Goal: Obtain resource: Download file/media

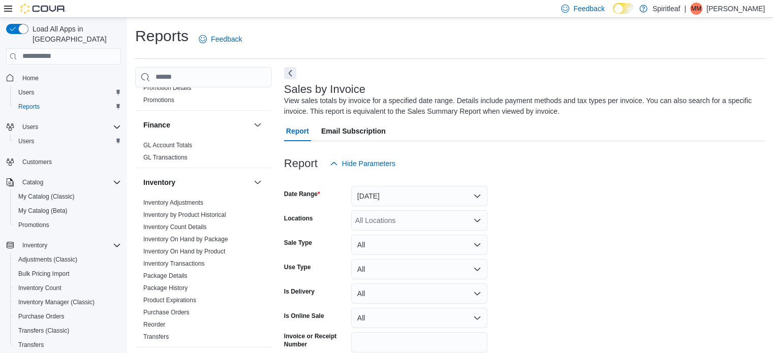
scroll to position [305, 0]
click at [191, 235] on link "Inventory On Hand by Package" at bounding box center [185, 238] width 85 height 7
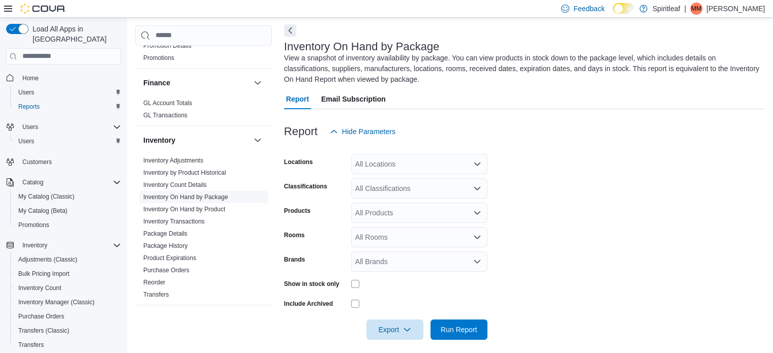
scroll to position [45, 0]
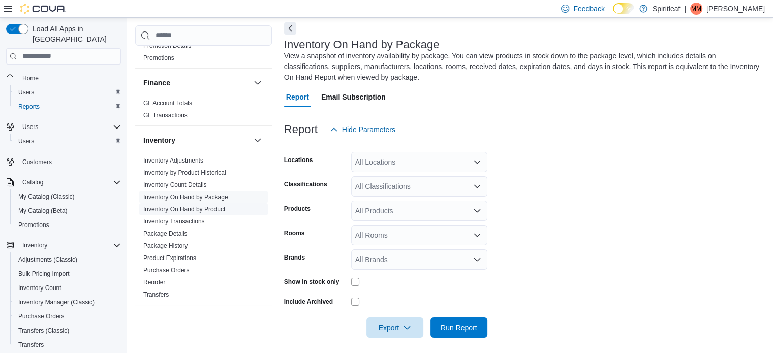
click at [203, 206] on link "Inventory On Hand by Product" at bounding box center [184, 209] width 82 height 7
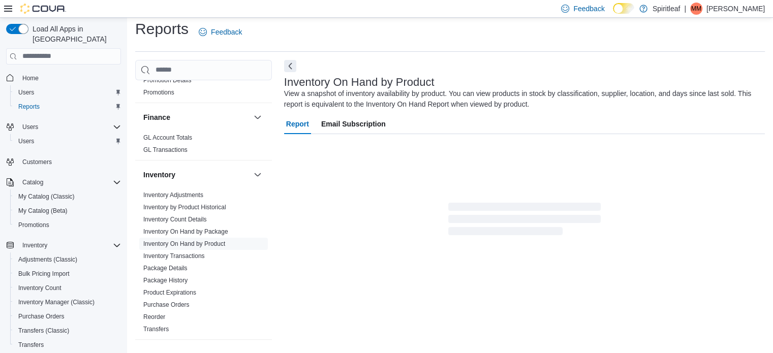
scroll to position [34, 0]
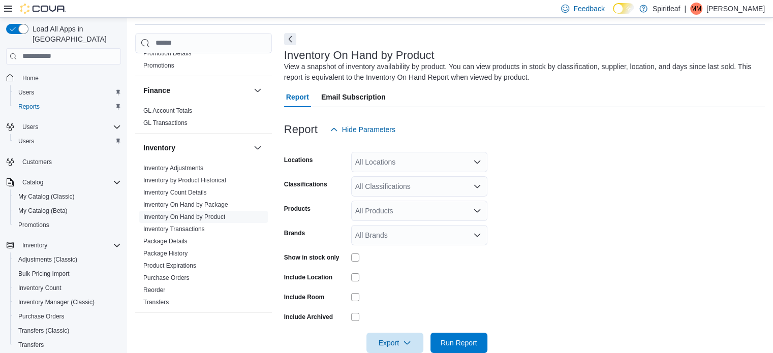
click at [394, 160] on div "All Locations" at bounding box center [419, 162] width 136 height 20
type input "***"
click at [405, 178] on span "267 - [GEOGRAPHIC_DATA]" at bounding box center [434, 179] width 92 height 10
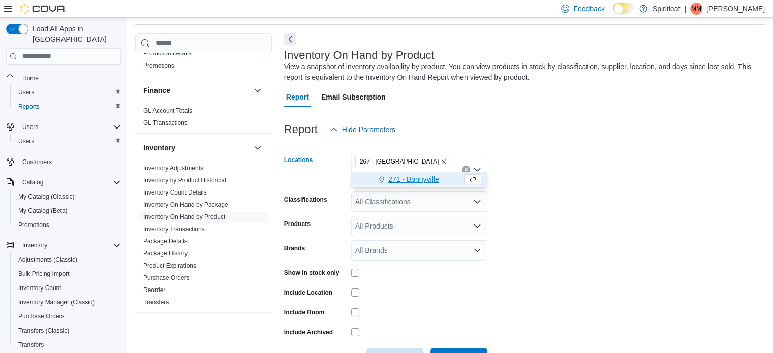
type input "***"
click at [415, 181] on span "271 - Bonnyville" at bounding box center [413, 179] width 51 height 10
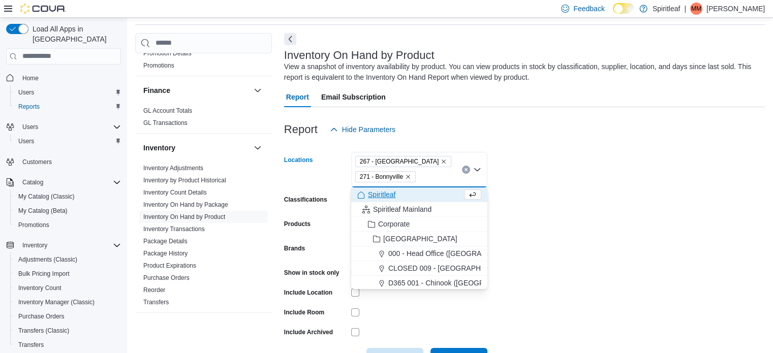
click at [540, 180] on form "Locations 267 - [GEOGRAPHIC_DATA] 271 - [GEOGRAPHIC_DATA] Combo box. Selected. …" at bounding box center [524, 254] width 481 height 229
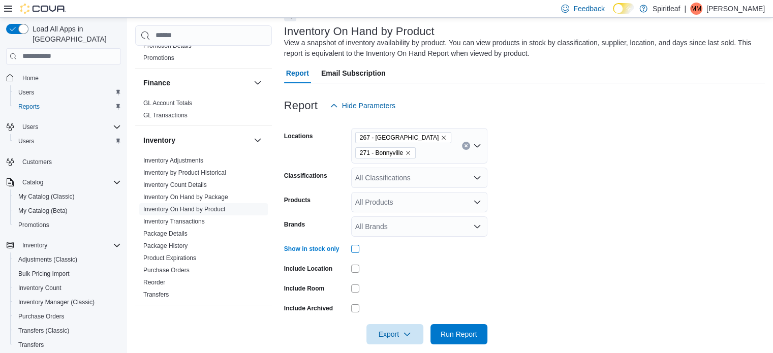
scroll to position [69, 0]
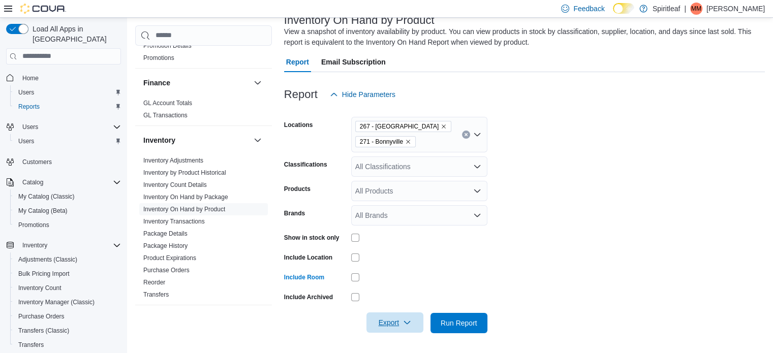
click at [402, 320] on span "Export" at bounding box center [394, 322] width 45 height 20
click at [410, 262] on span "Export to Excel" at bounding box center [396, 261] width 46 height 8
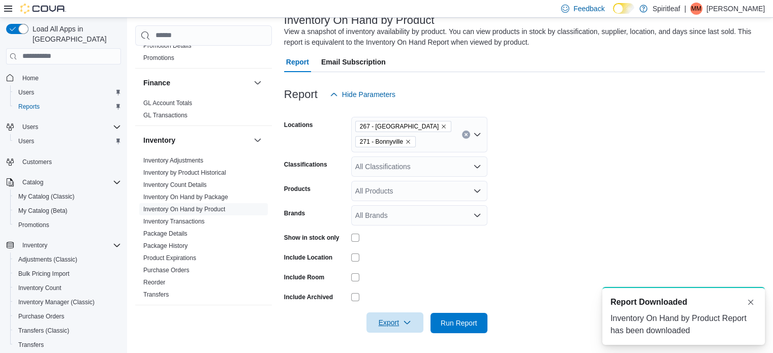
scroll to position [0, 0]
